Goal: Navigation & Orientation: Find specific page/section

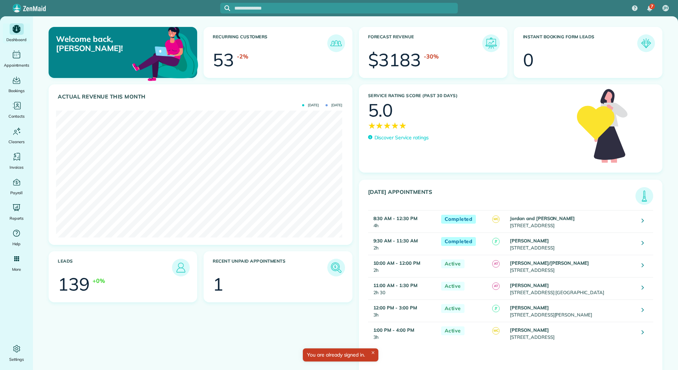
scroll to position [127, 286]
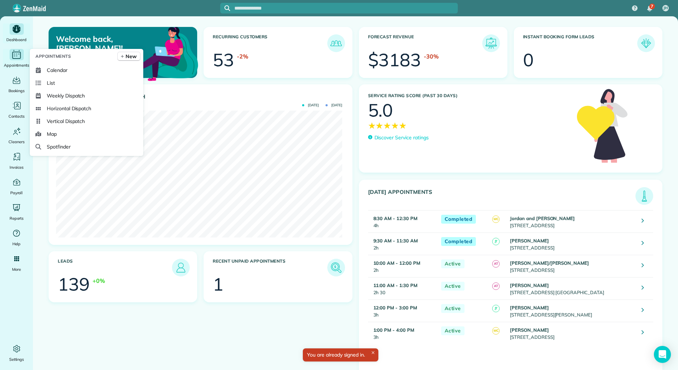
click at [15, 55] on icon "Main" at bounding box center [16, 54] width 11 height 11
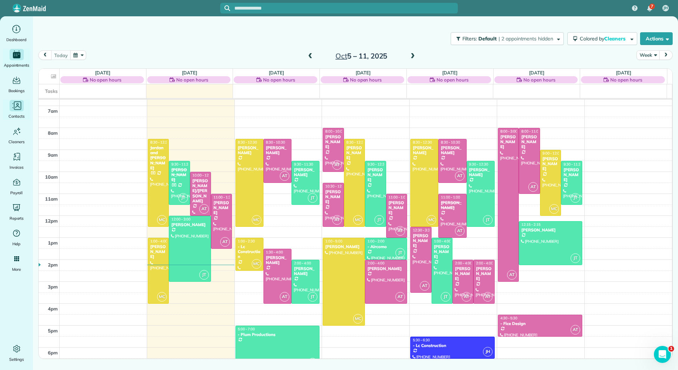
click at [16, 117] on span "Contacts" at bounding box center [17, 116] width 16 height 7
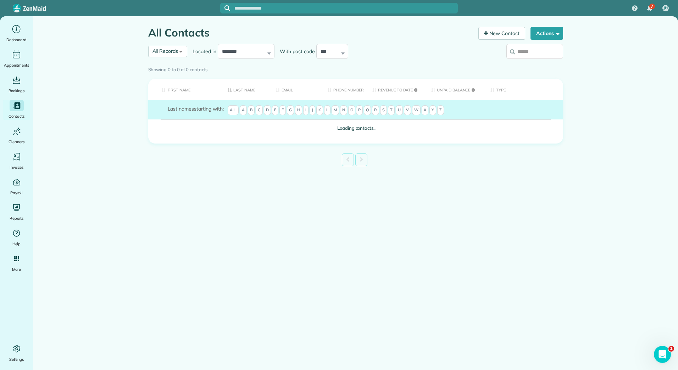
click at [387, 109] on span "S" at bounding box center [383, 110] width 7 height 10
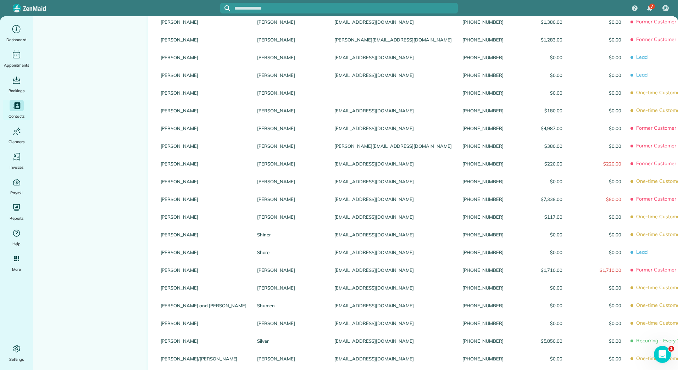
scroll to position [695, 0]
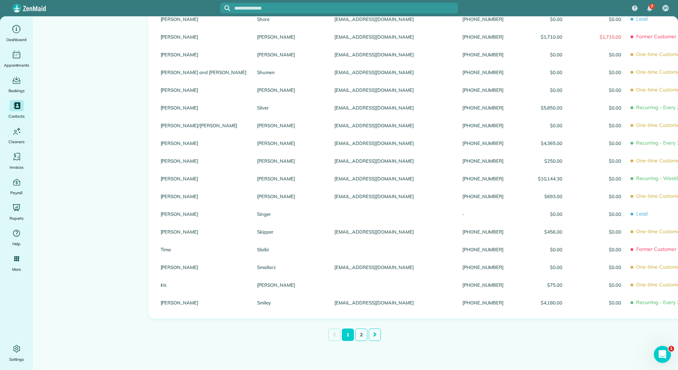
click at [358, 334] on link "2" at bounding box center [362, 335] width 12 height 12
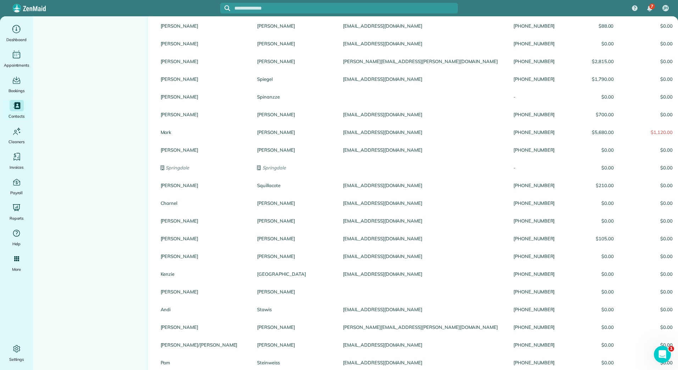
scroll to position [233, 0]
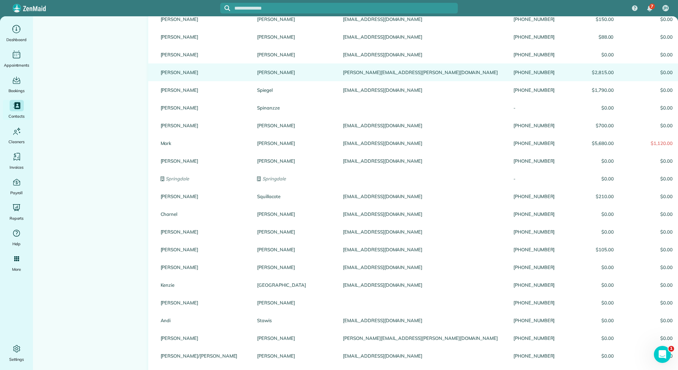
click at [161, 72] on link "Justin" at bounding box center [204, 72] width 86 height 5
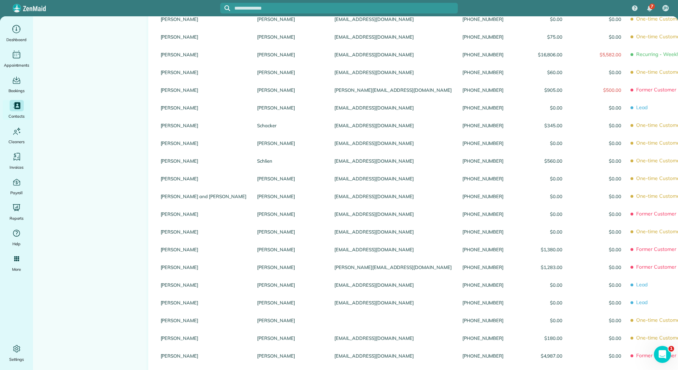
scroll to position [56, 0]
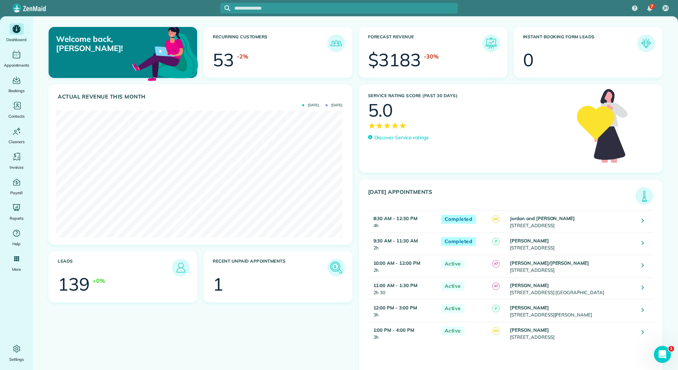
click at [332, 269] on img at bounding box center [336, 268] width 16 height 16
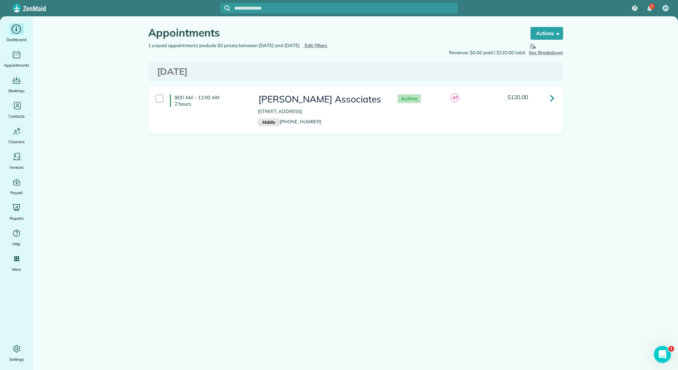
click at [14, 23] on div "Main" at bounding box center [17, 28] width 14 height 11
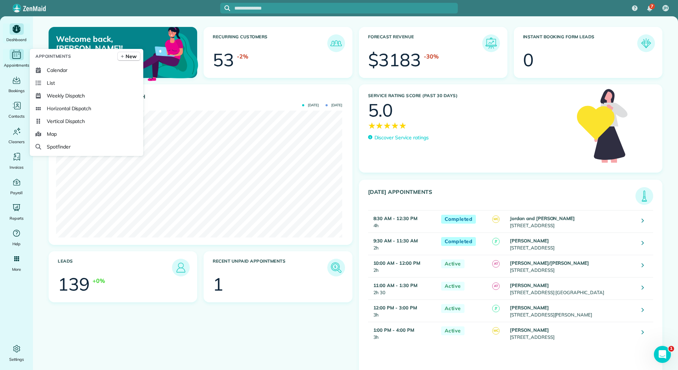
click at [14, 58] on icon "Main" at bounding box center [16, 54] width 11 height 11
